Goal: Task Accomplishment & Management: Use online tool/utility

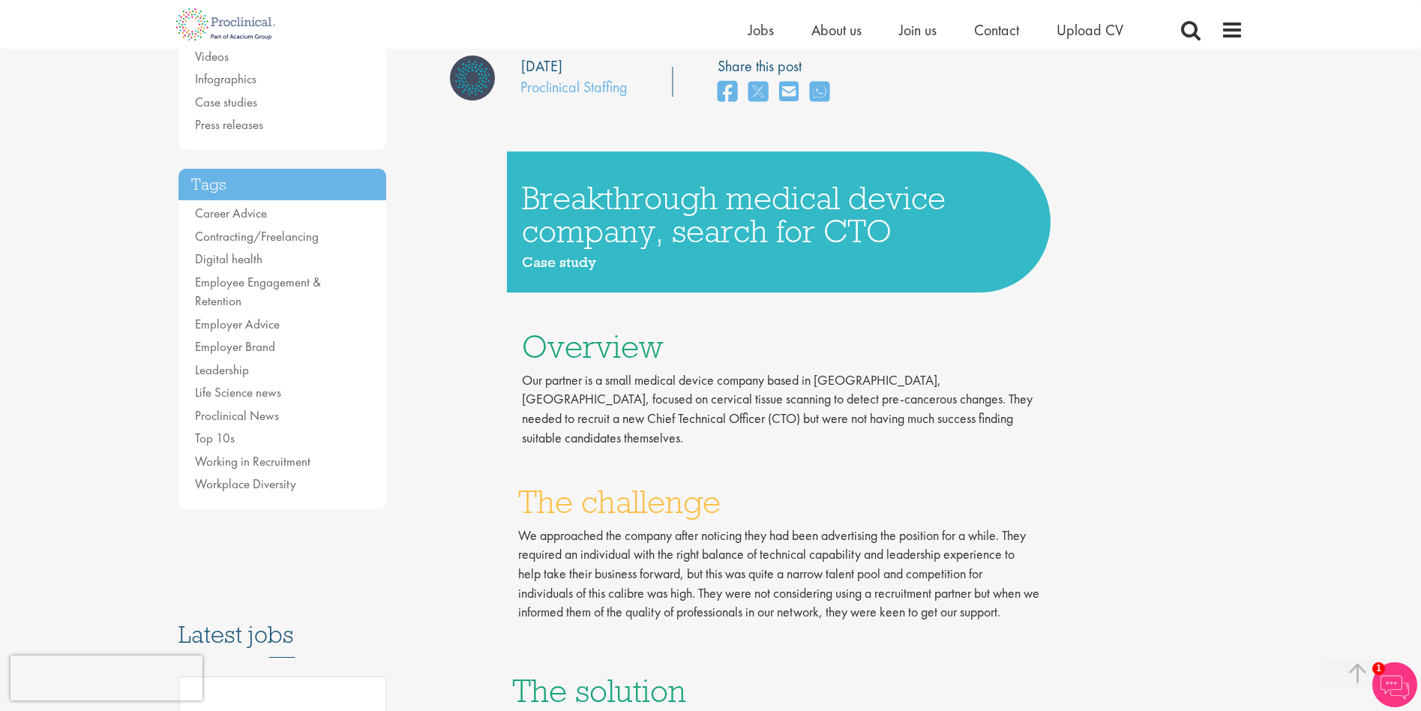
scroll to position [450, 0]
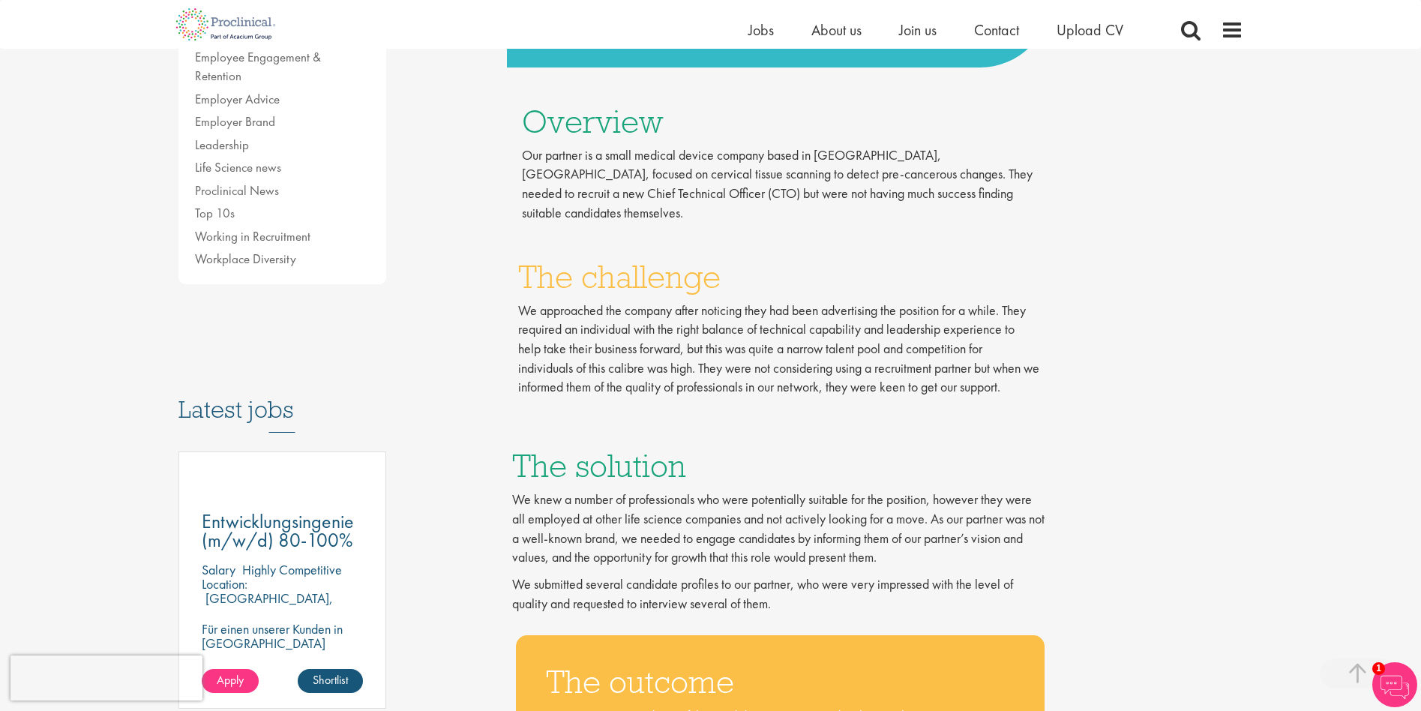
click at [862, 325] on p "We approached the company after noticing they had been advertising the position…" at bounding box center [778, 349] width 521 height 97
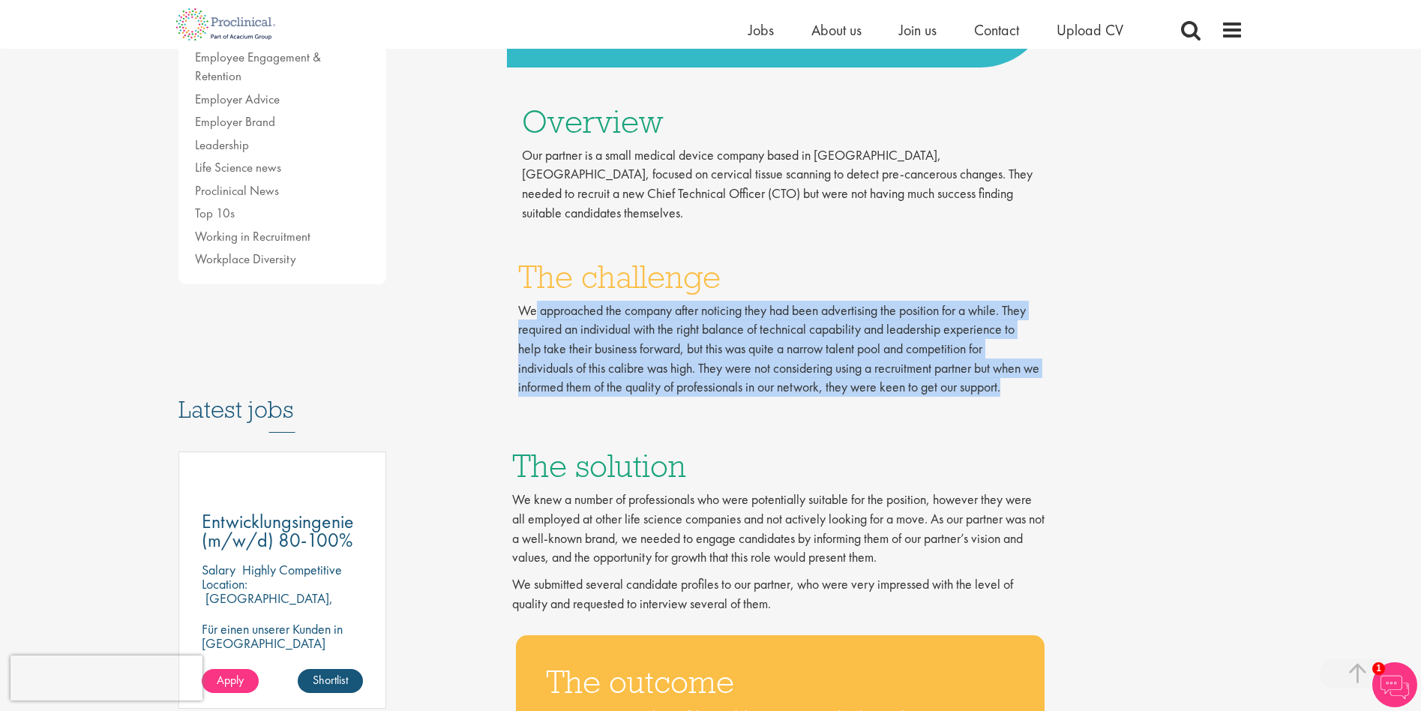
click at [862, 325] on p "We approached the company after noticing they had been advertising the position…" at bounding box center [778, 349] width 521 height 97
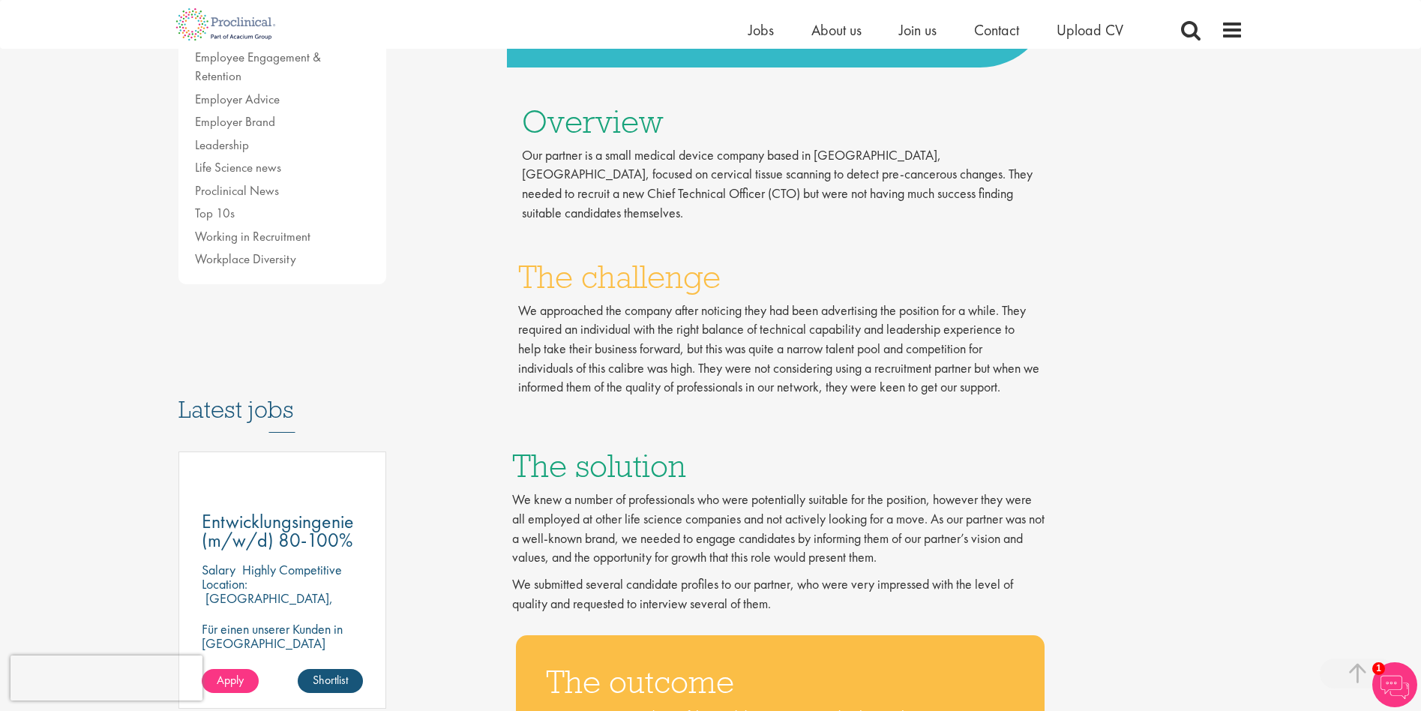
click at [792, 311] on p "We approached the company after noticing they had been advertising the position…" at bounding box center [778, 349] width 521 height 97
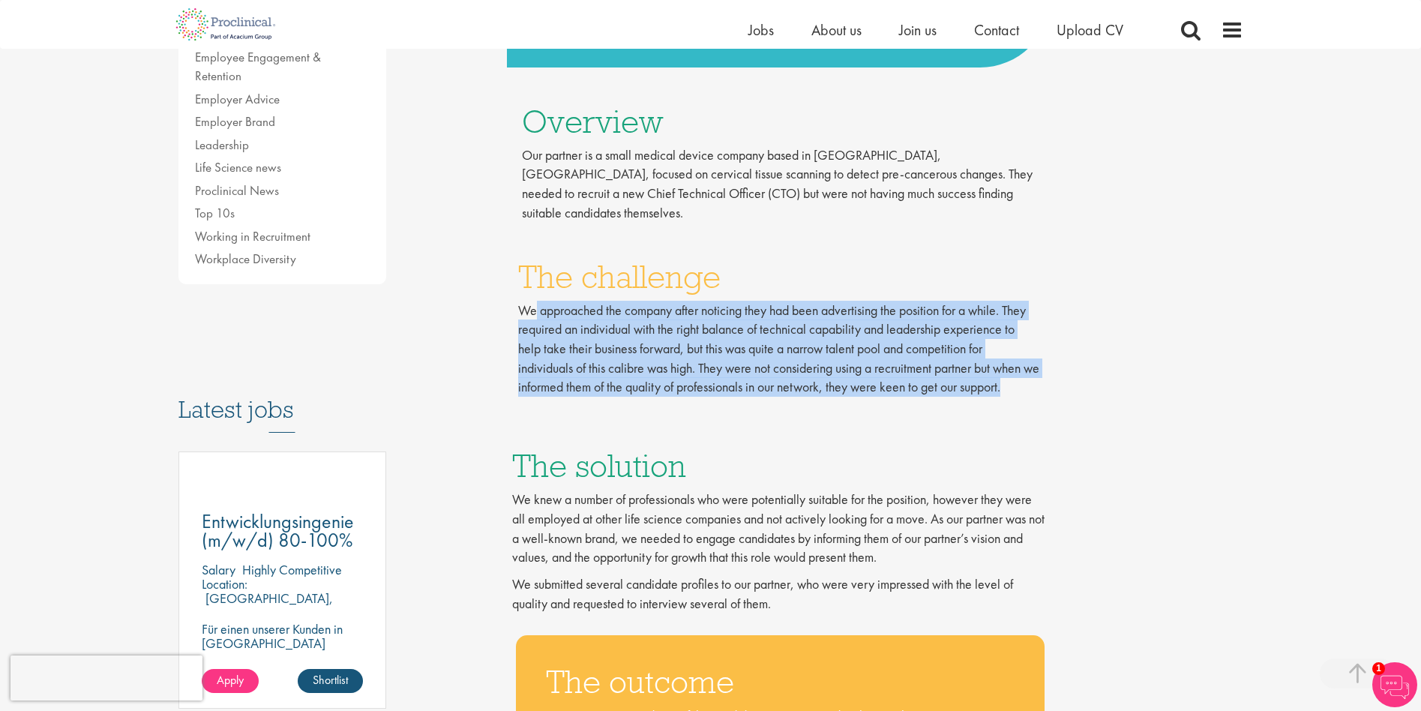
click at [792, 311] on p "We approached the company after noticing they had been advertising the position…" at bounding box center [778, 349] width 521 height 97
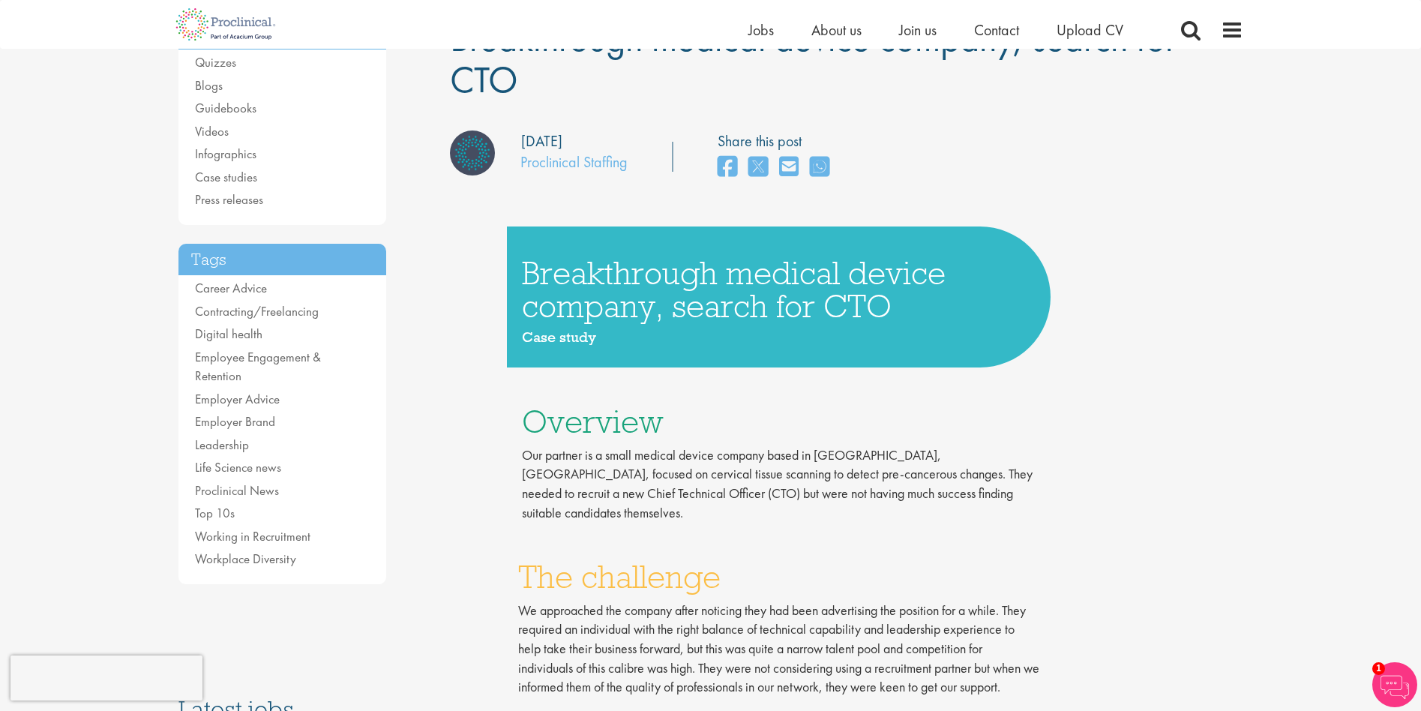
scroll to position [0, 0]
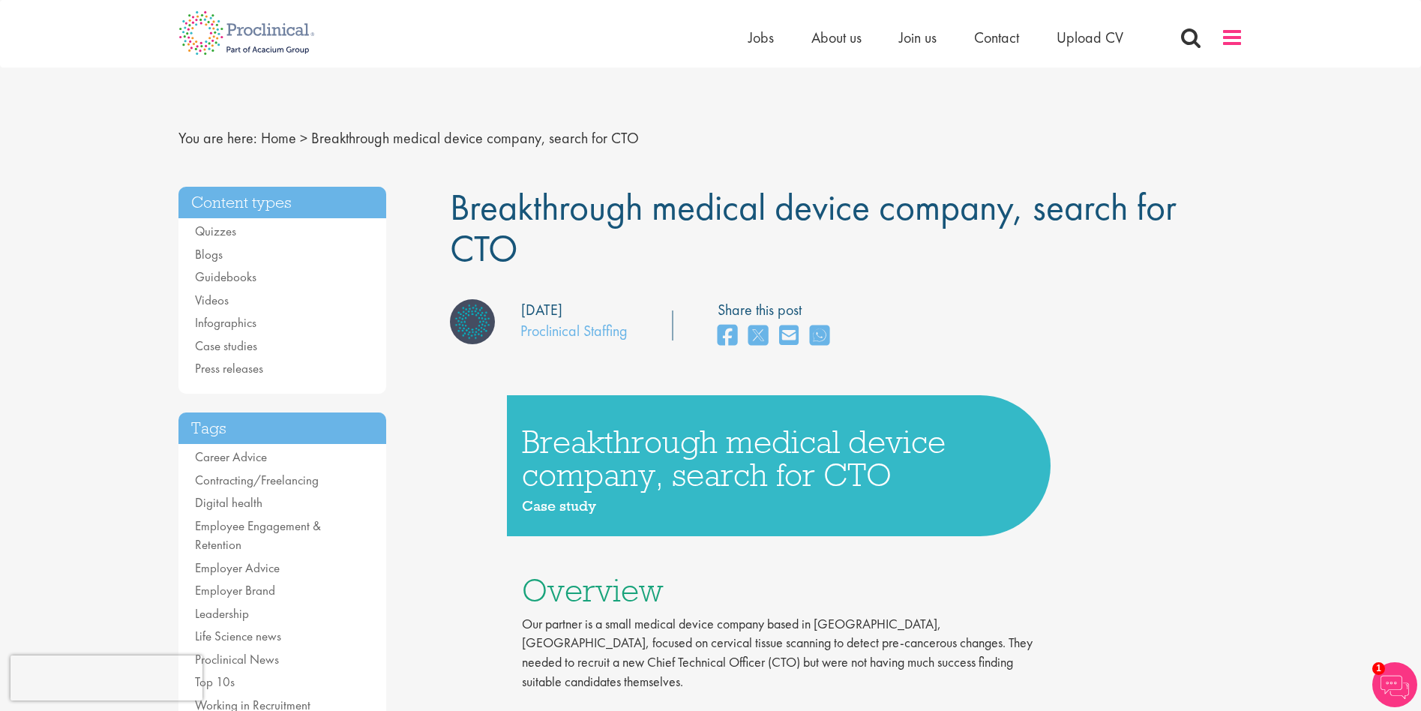
click at [1237, 32] on span at bounding box center [1232, 37] width 22 height 22
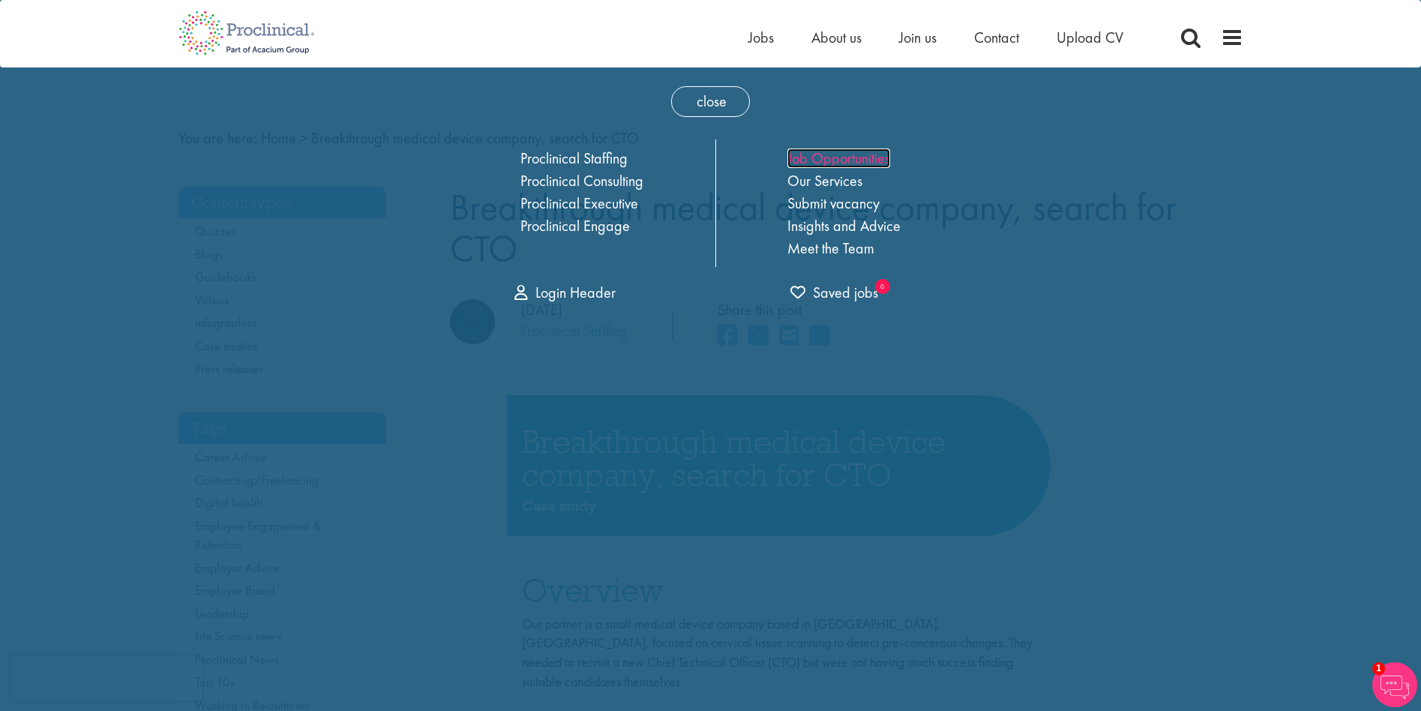
click at [816, 160] on link "Job Opportunities" at bounding box center [838, 157] width 103 height 19
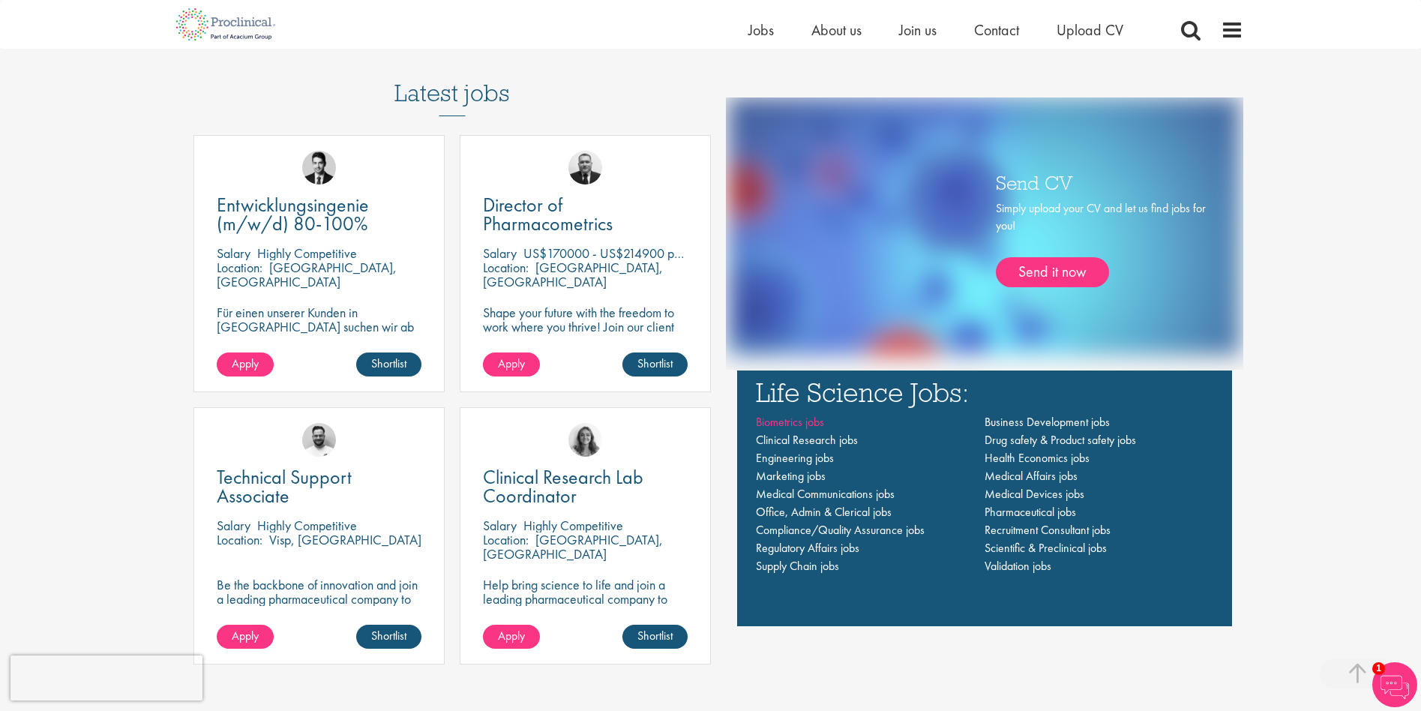
scroll to position [1050, 0]
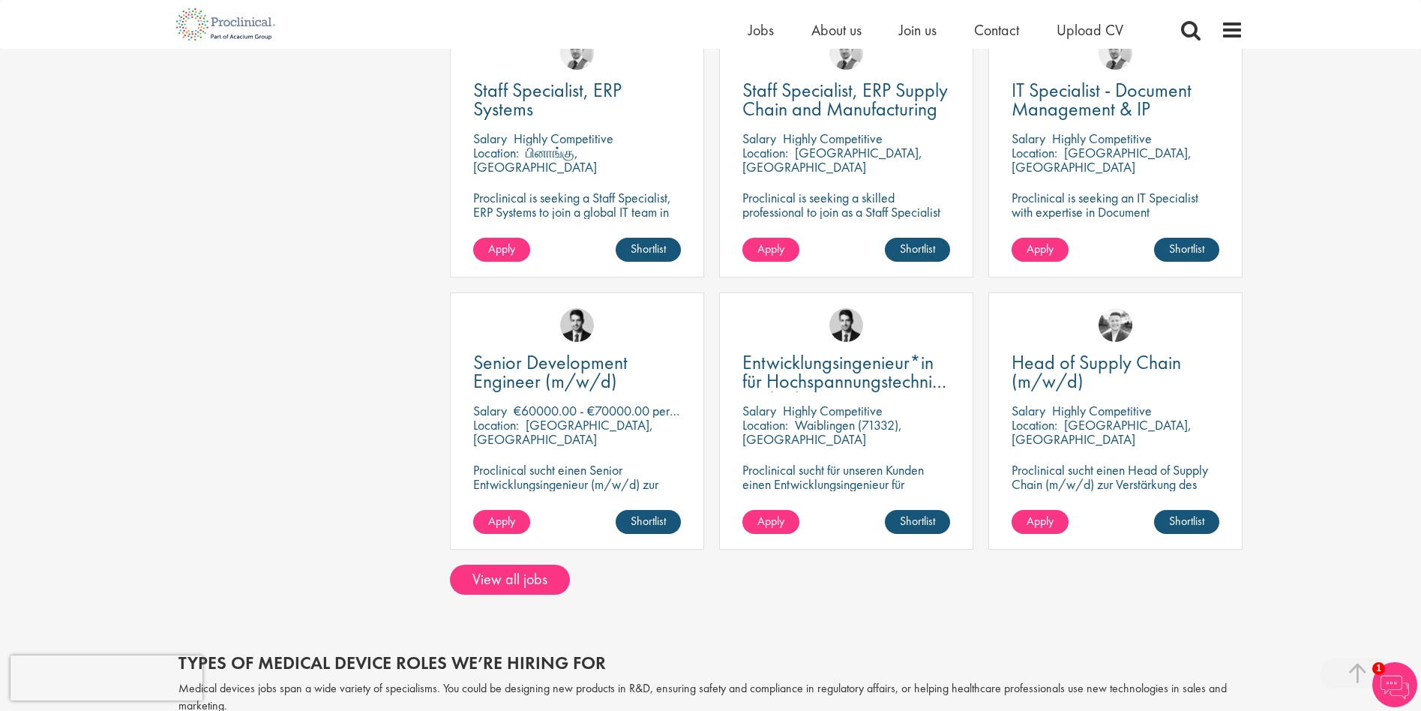
scroll to position [975, 0]
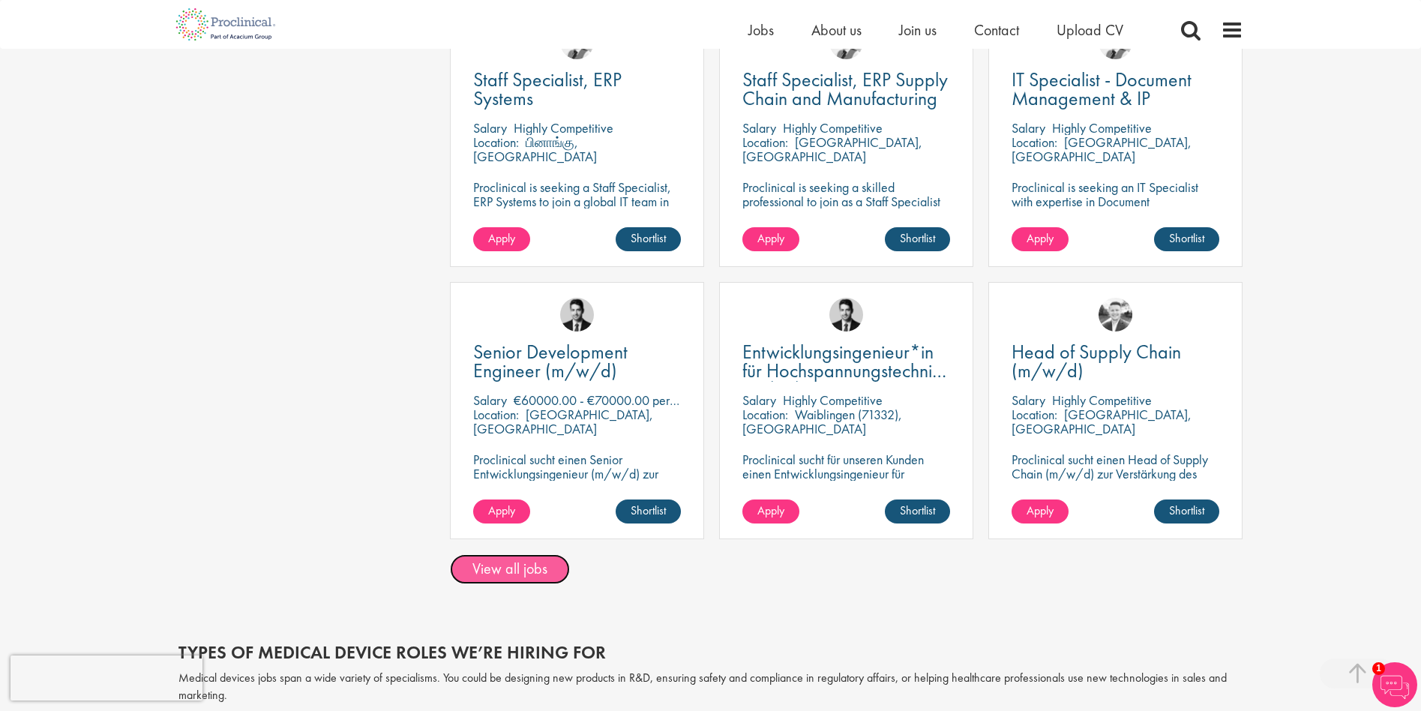
click at [508, 559] on link "View all jobs" at bounding box center [510, 569] width 120 height 30
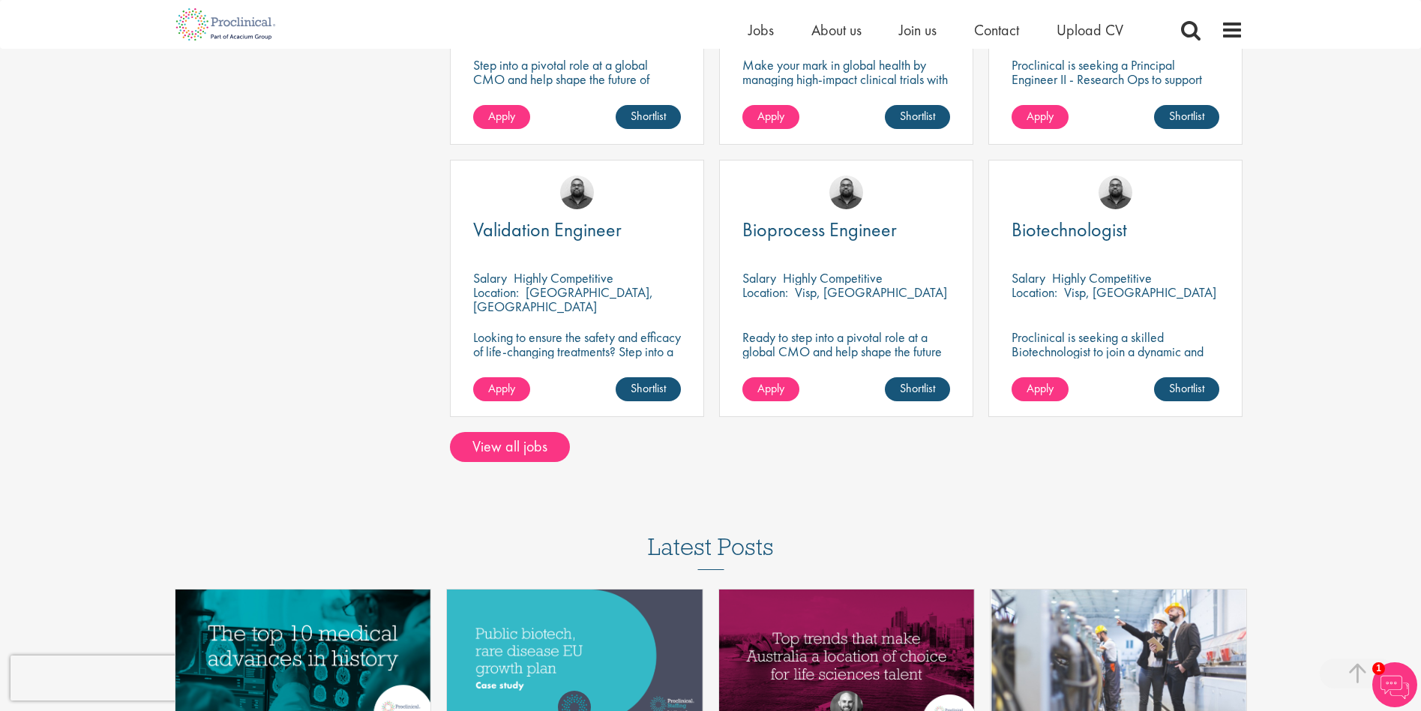
scroll to position [1050, 0]
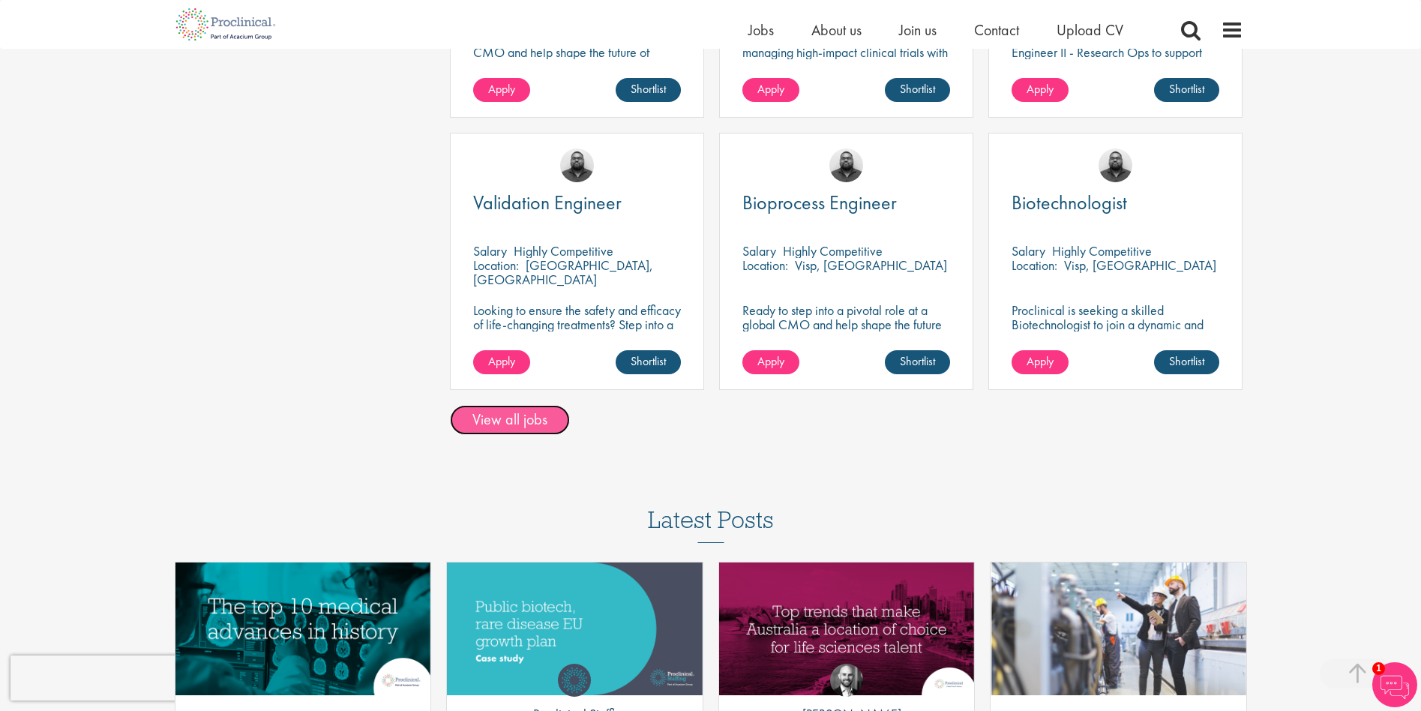
click at [535, 423] on link "View all jobs" at bounding box center [510, 420] width 120 height 30
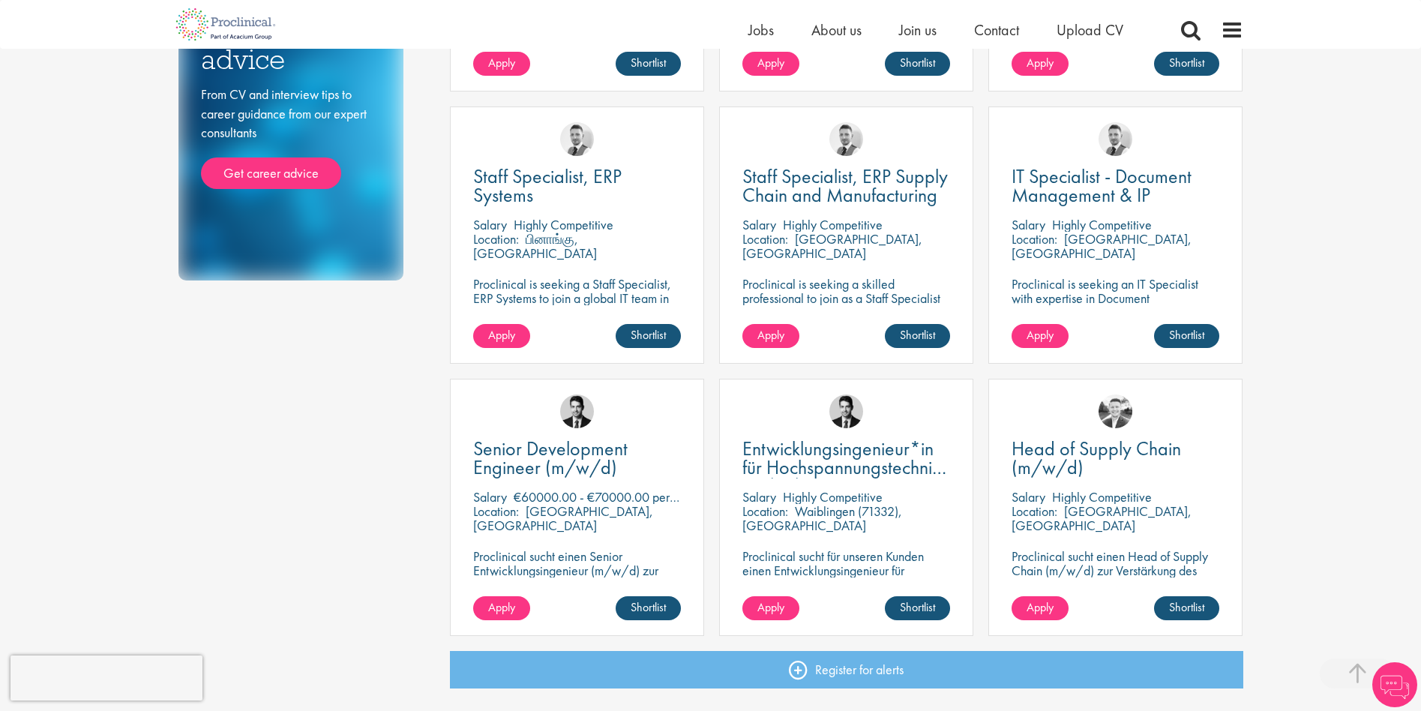
scroll to position [950, 0]
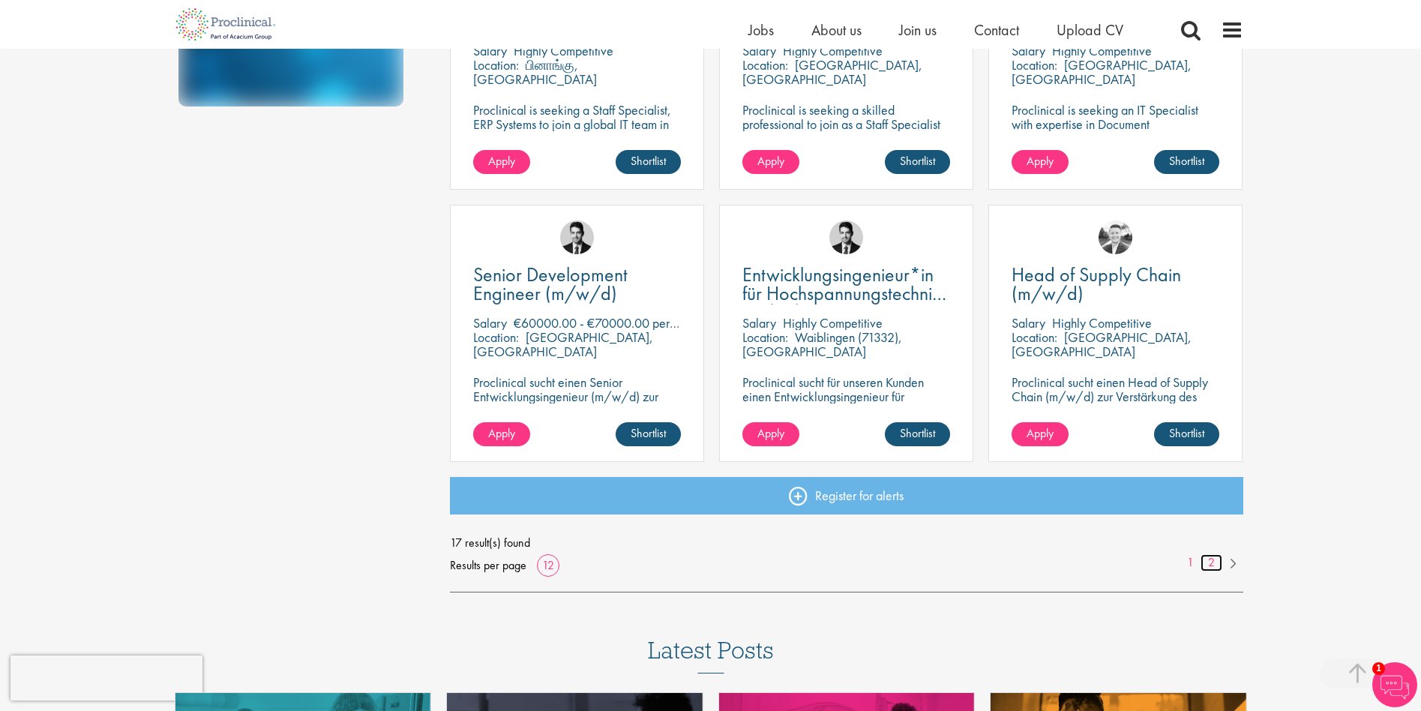
click at [1207, 566] on link "2" at bounding box center [1212, 562] width 22 height 17
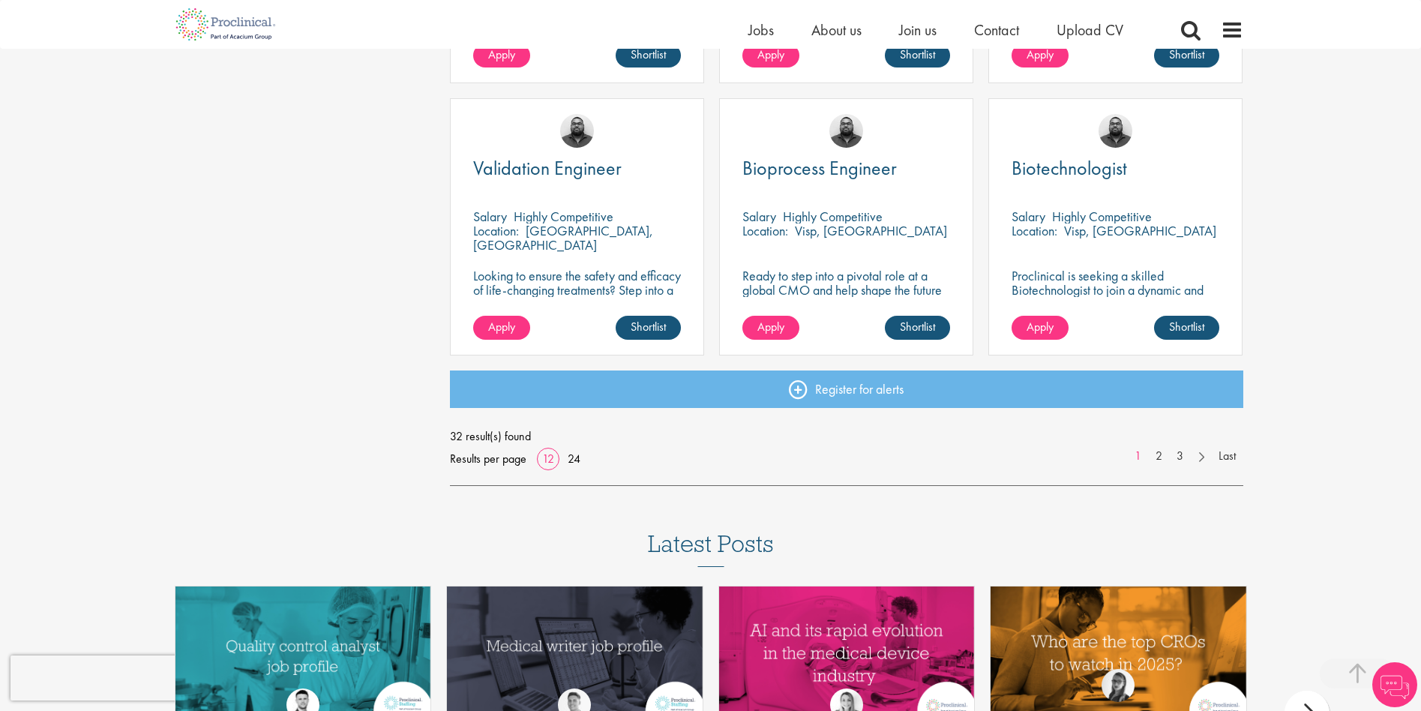
scroll to position [1050, 0]
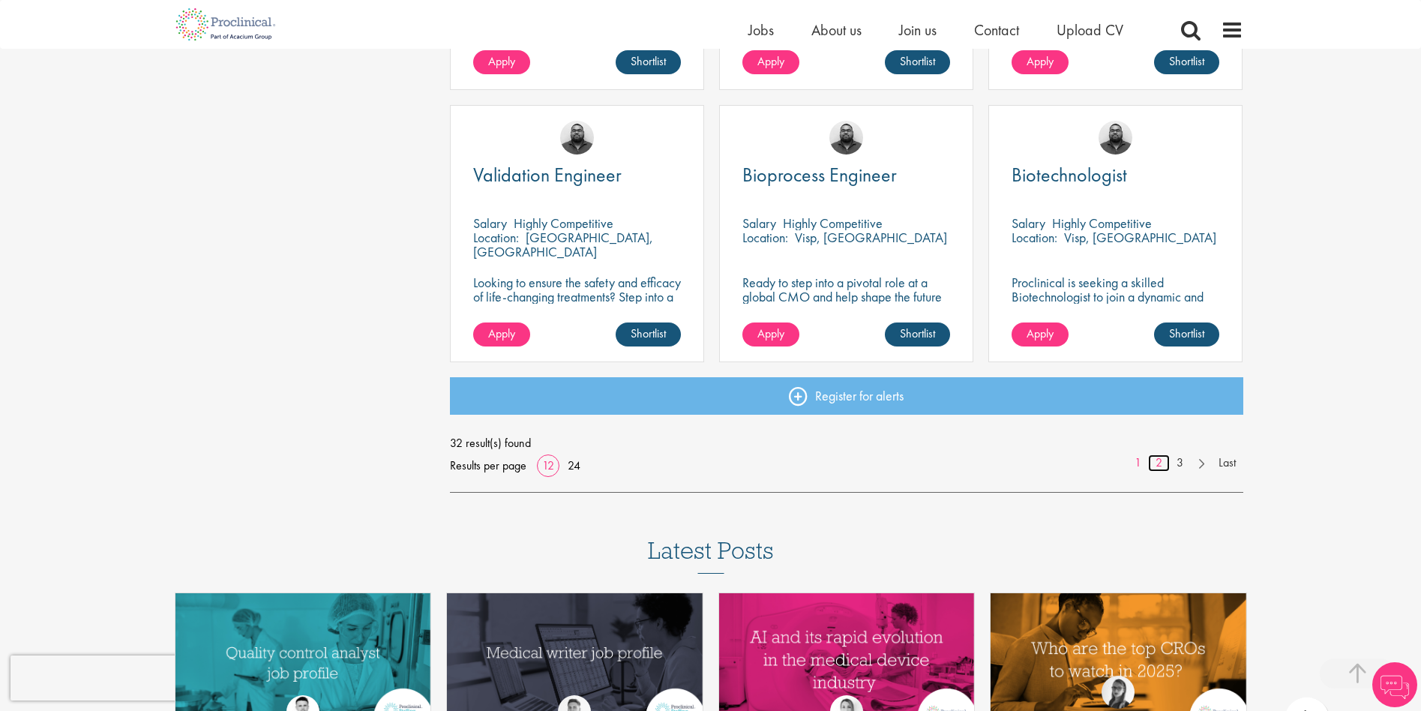
click at [1164, 463] on link "2" at bounding box center [1159, 462] width 22 height 17
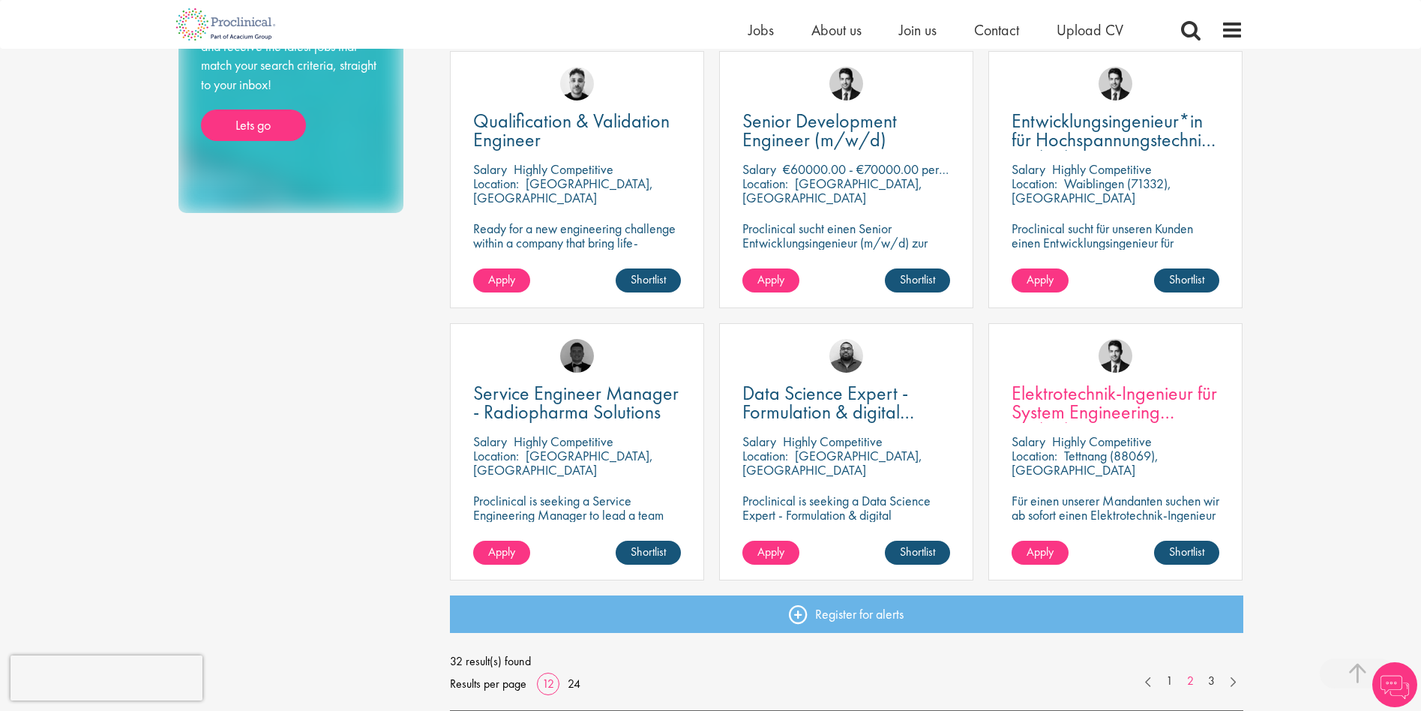
scroll to position [854, 0]
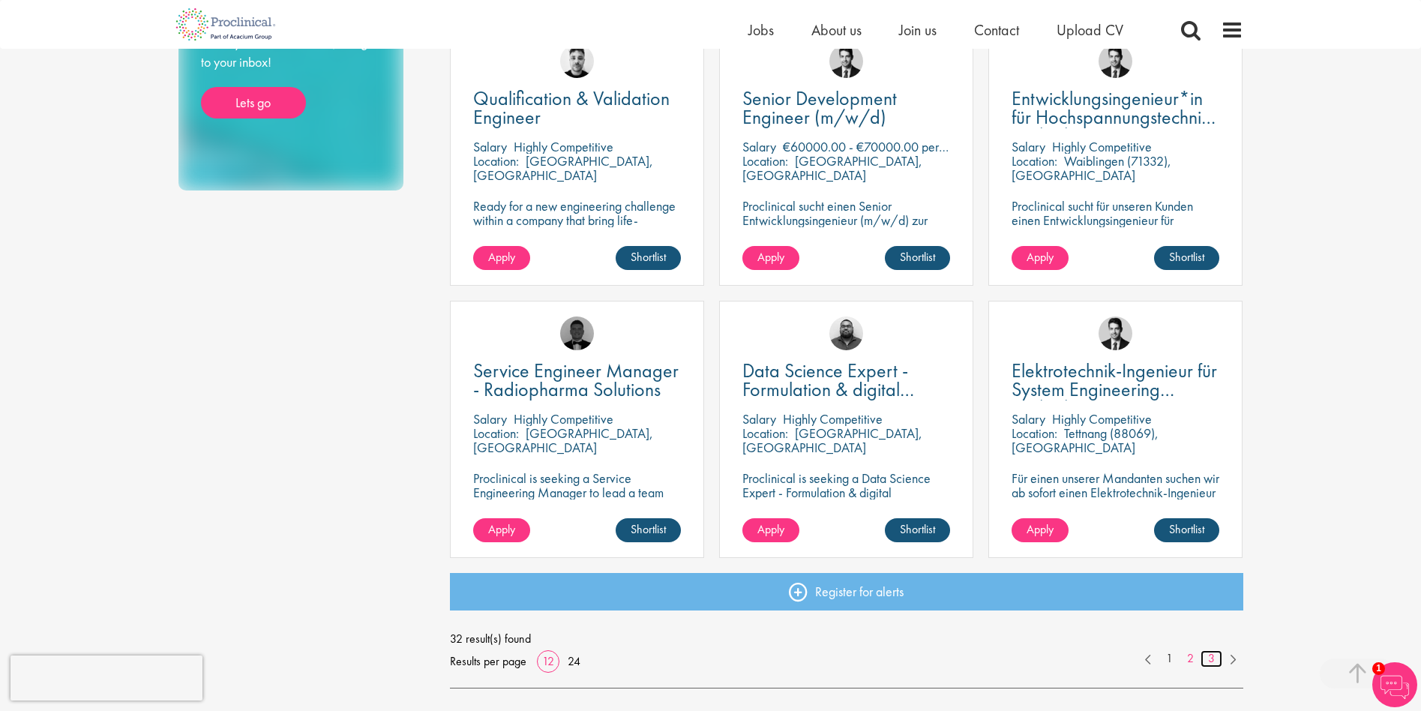
click at [1210, 662] on link "3" at bounding box center [1212, 658] width 22 height 17
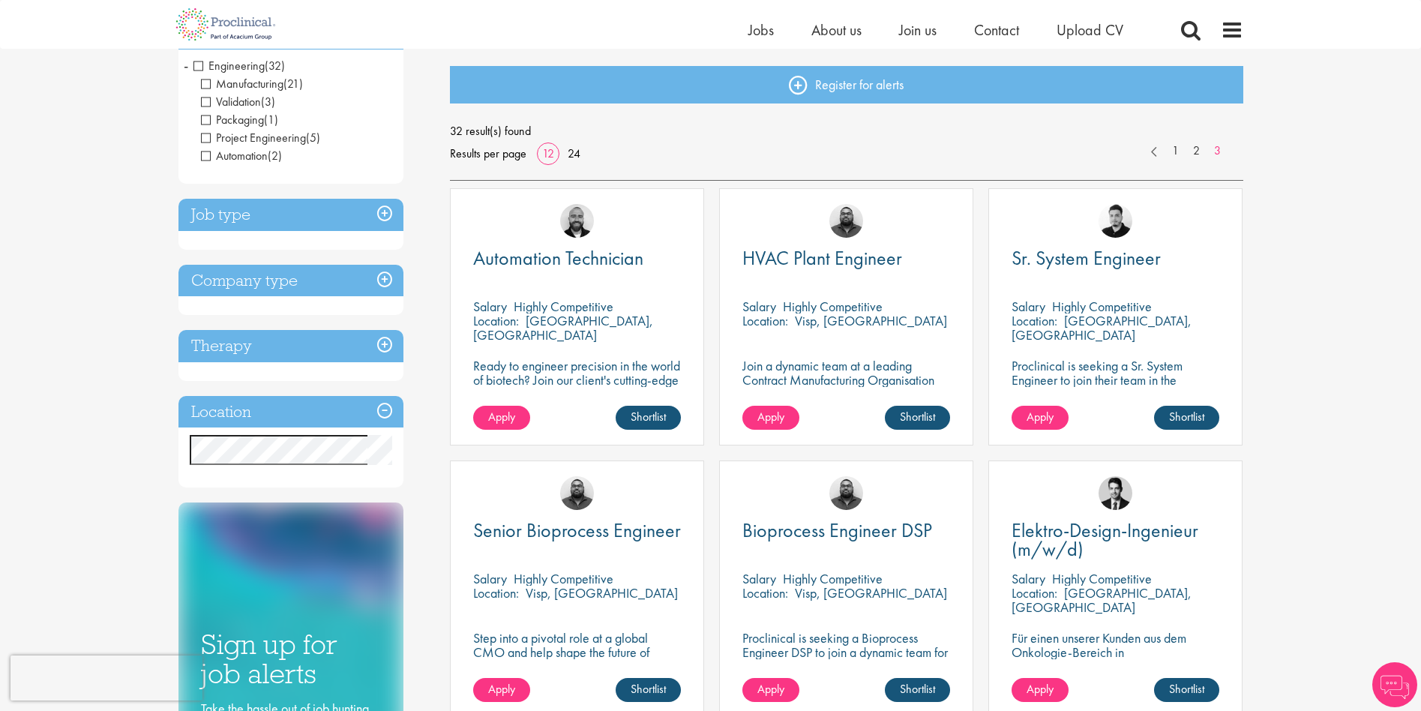
scroll to position [525, 0]
